Goal: Task Accomplishment & Management: Use online tool/utility

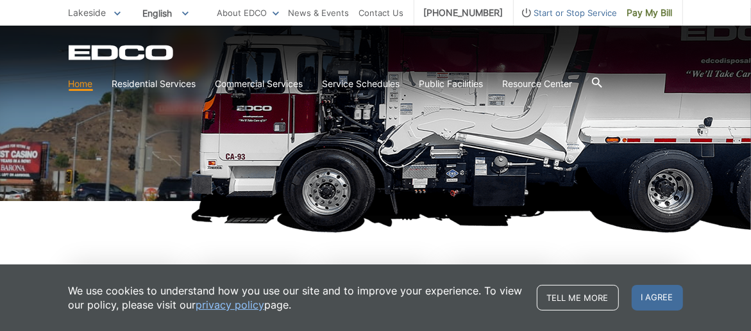
scroll to position [210, 0]
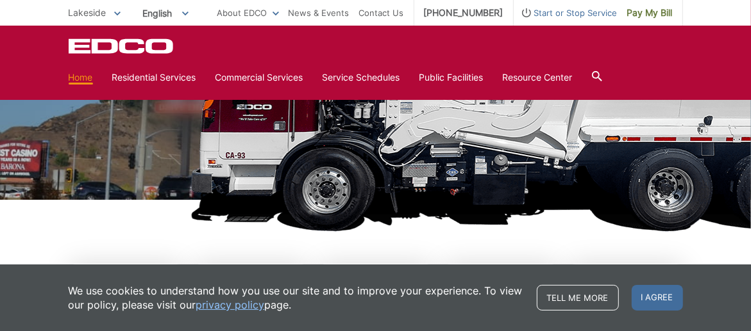
click at [653, 319] on div "We use cookies to understand how you use our site and to improve your experienc…" at bounding box center [375, 298] width 751 height 67
click at [661, 293] on span "I agree" at bounding box center [656, 298] width 51 height 26
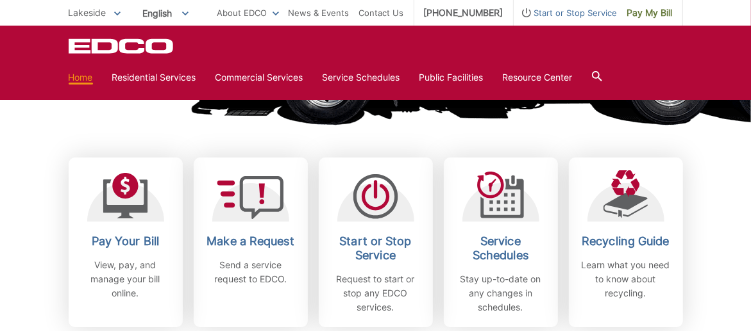
scroll to position [319, 0]
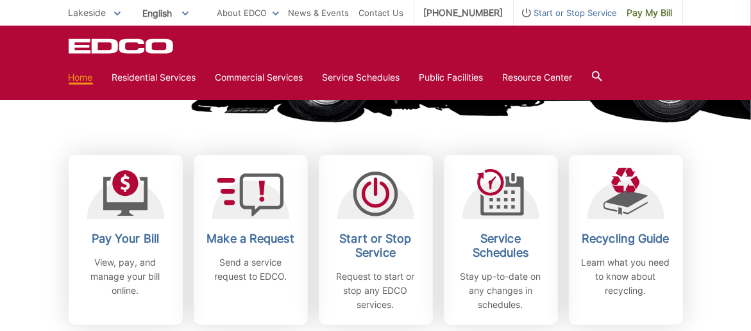
click at [641, 16] on span "Pay My Bill" at bounding box center [650, 13] width 46 height 14
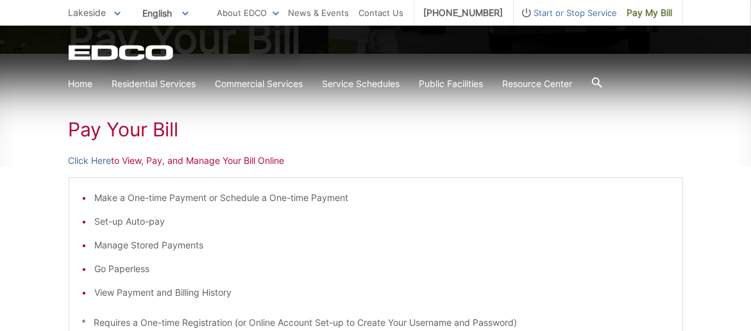
scroll to position [172, 0]
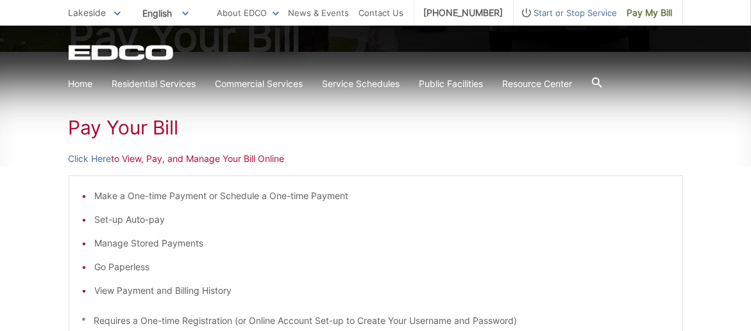
click at [83, 162] on link "Click Here" at bounding box center [90, 159] width 43 height 14
